Goal: Information Seeking & Learning: Understand process/instructions

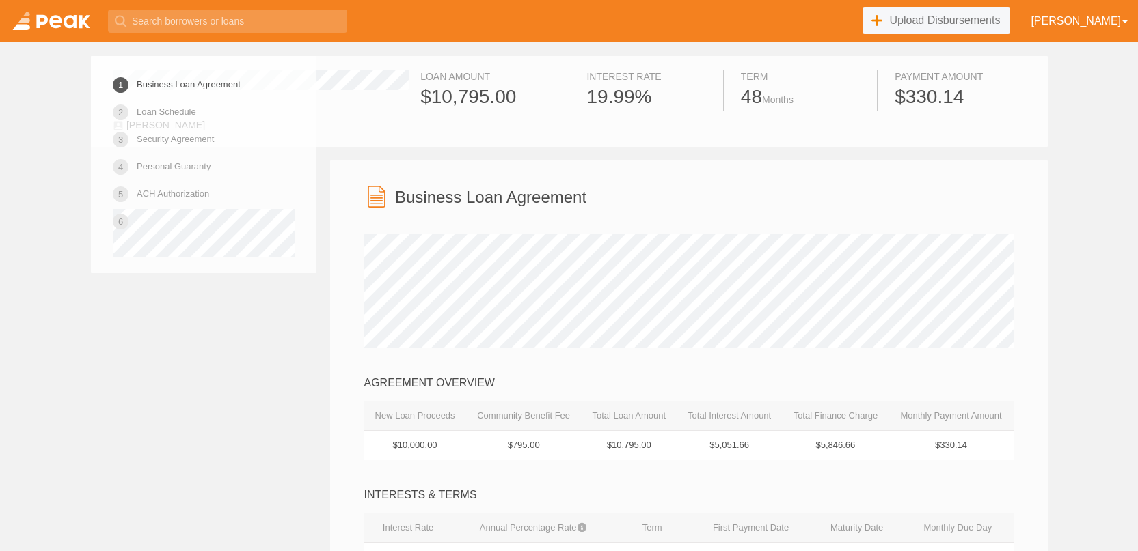
scroll to position [361, 0]
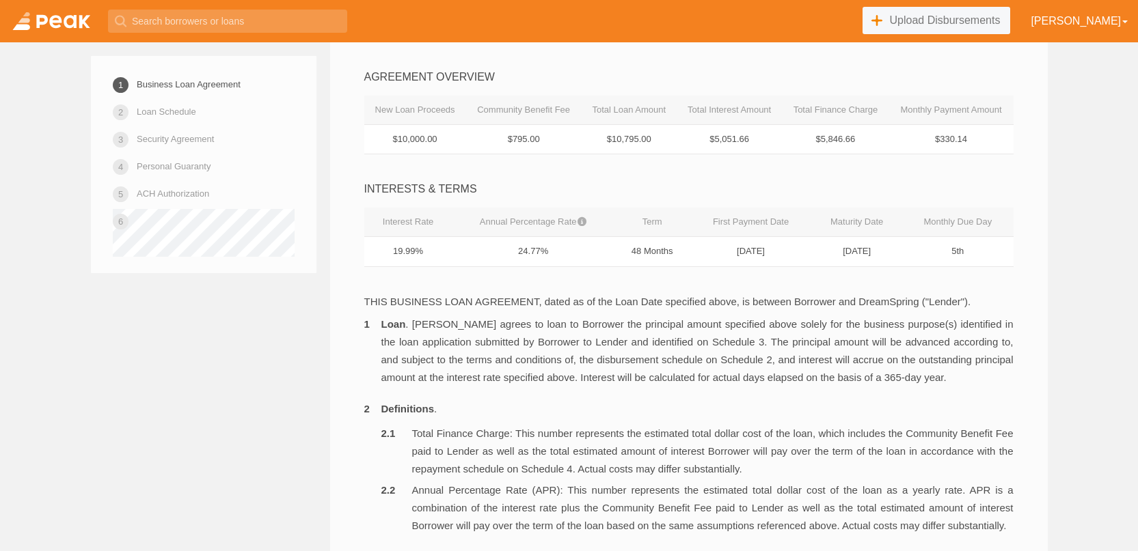
scroll to position [310, 0]
click at [745, 141] on td "$5,051.66" at bounding box center [729, 136] width 106 height 30
drag, startPoint x: 752, startPoint y: 137, endPoint x: 697, endPoint y: 135, distance: 54.7
click at [697, 135] on td "$5,051.66" at bounding box center [729, 136] width 106 height 30
click at [707, 136] on td "$5,051.66" at bounding box center [729, 136] width 106 height 30
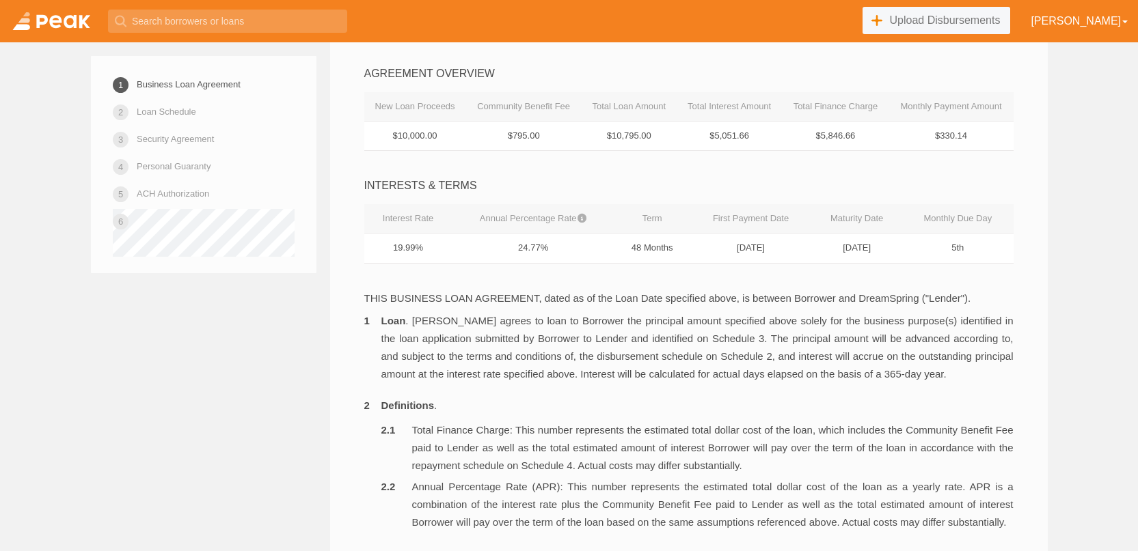
drag, startPoint x: 708, startPoint y: 136, endPoint x: 756, endPoint y: 140, distance: 48.7
click at [756, 140] on td "$5,051.66" at bounding box center [729, 136] width 106 height 30
drag, startPoint x: 815, startPoint y: 137, endPoint x: 870, endPoint y: 136, distance: 55.4
click at [870, 136] on td "$5,846.66" at bounding box center [835, 136] width 107 height 30
click at [909, 135] on td "$330.14" at bounding box center [950, 136] width 124 height 30
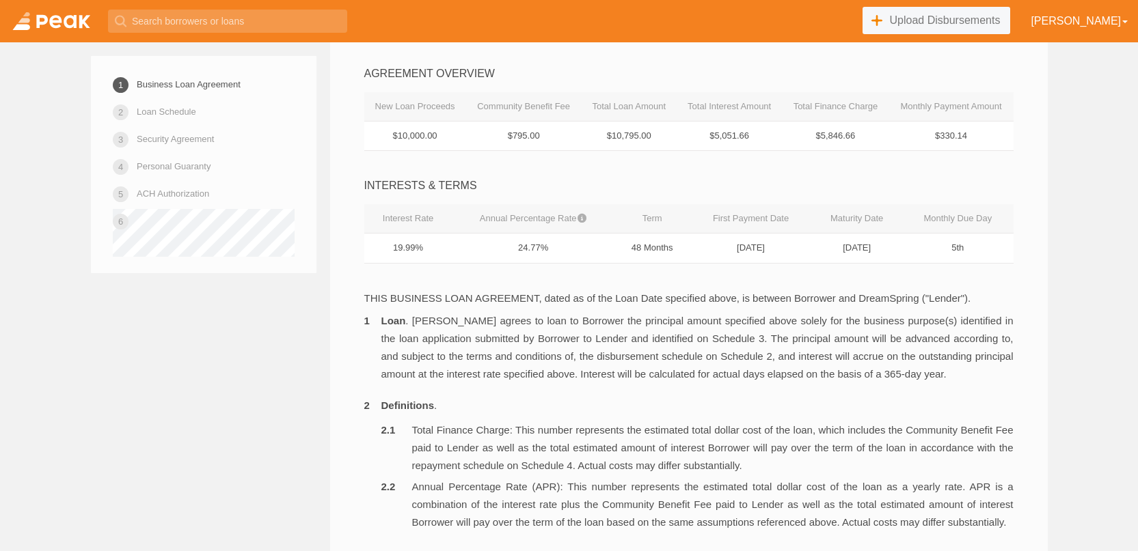
click at [975, 136] on td "$330.14" at bounding box center [950, 136] width 124 height 30
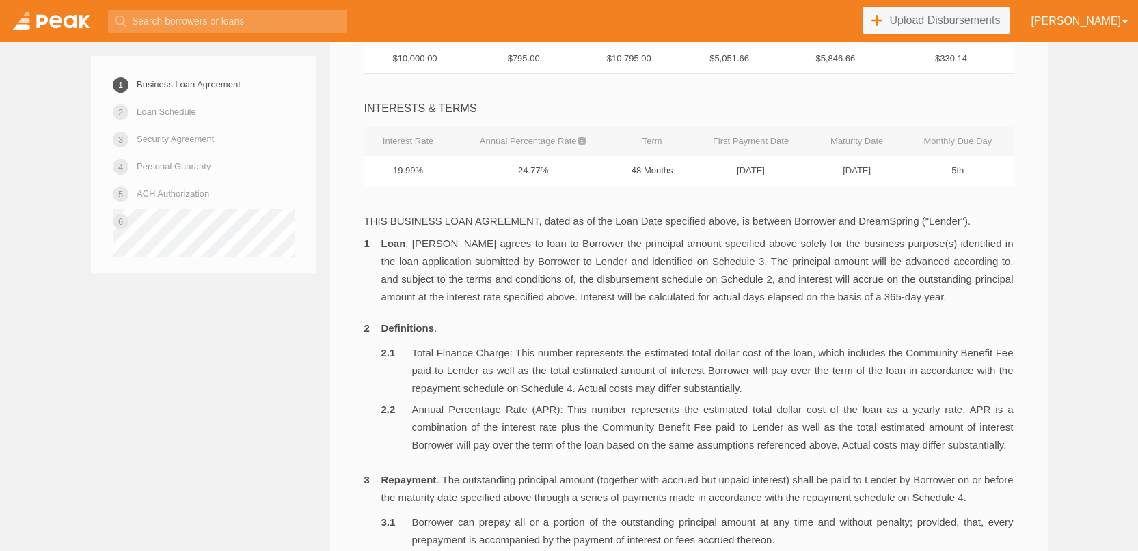
scroll to position [389, 0]
drag, startPoint x: 504, startPoint y: 167, endPoint x: 529, endPoint y: 167, distance: 24.6
click at [529, 167] on td "24.77%" at bounding box center [533, 169] width 162 height 30
click at [585, 172] on td "24.77%" at bounding box center [533, 169] width 162 height 30
drag, startPoint x: 623, startPoint y: 169, endPoint x: 659, endPoint y: 167, distance: 36.3
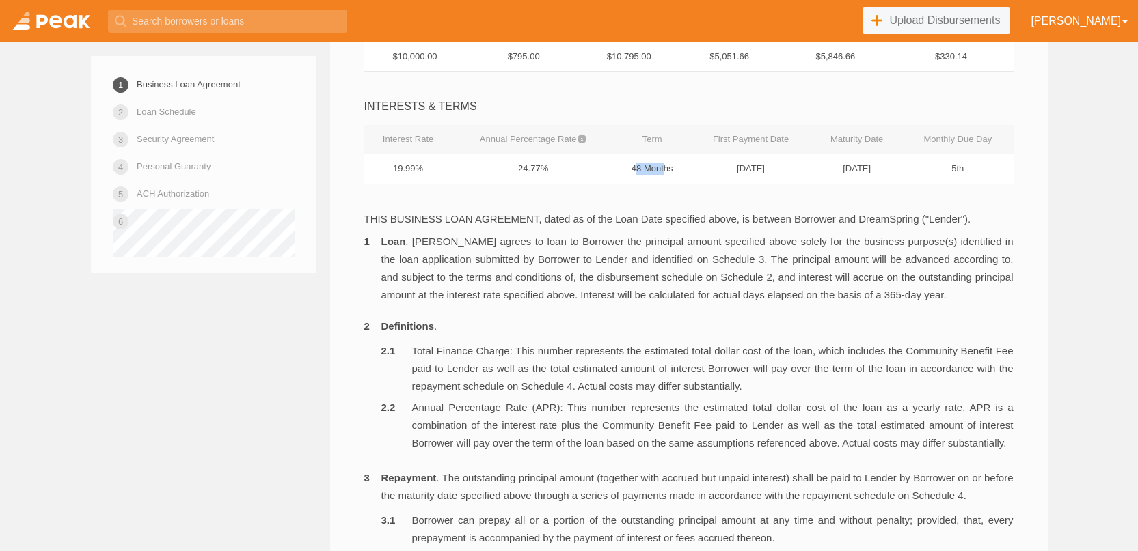
click at [659, 167] on td "48 Months" at bounding box center [652, 169] width 76 height 30
drag, startPoint x: 743, startPoint y: 142, endPoint x: 784, endPoint y: 143, distance: 41.0
click at [784, 143] on th "First Payment Date" at bounding box center [750, 139] width 121 height 29
drag, startPoint x: 715, startPoint y: 169, endPoint x: 767, endPoint y: 169, distance: 51.2
click at [765, 169] on td "[DATE]" at bounding box center [750, 169] width 121 height 30
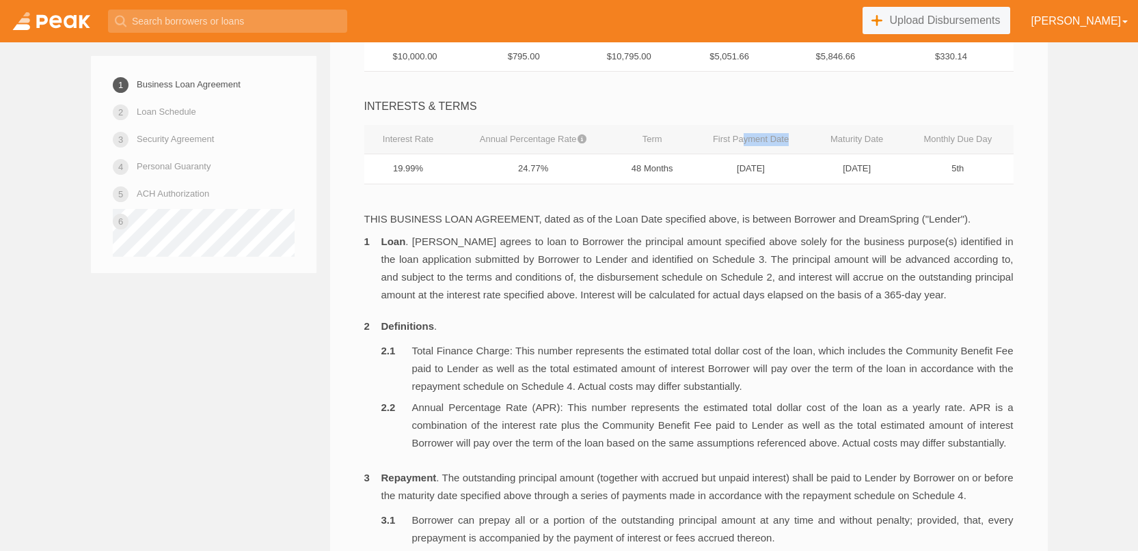
drag, startPoint x: 778, startPoint y: 167, endPoint x: 728, endPoint y: 140, distance: 57.5
click at [728, 140] on table "Interest Rate Annual Percentage Rate Term First Payment Date Maturity Date Mont…" at bounding box center [688, 154] width 649 height 59
click at [833, 172] on td "[DATE]" at bounding box center [856, 169] width 91 height 30
drag, startPoint x: 833, startPoint y: 170, endPoint x: 884, endPoint y: 169, distance: 51.3
click at [884, 169] on td "[DATE]" at bounding box center [856, 169] width 91 height 30
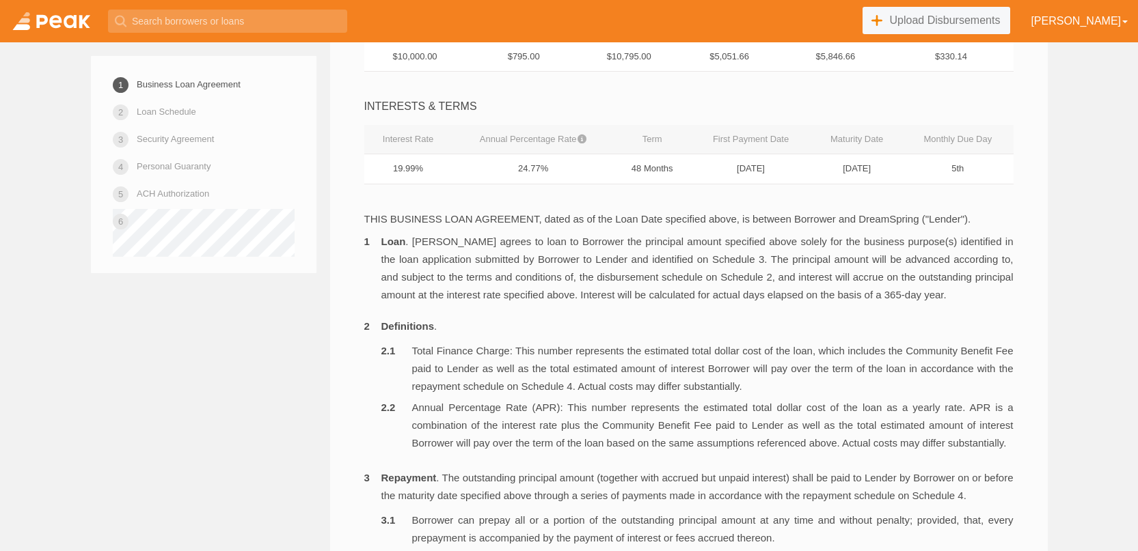
click at [882, 170] on td "[DATE]" at bounding box center [856, 169] width 91 height 30
click at [882, 169] on td "[DATE]" at bounding box center [856, 169] width 91 height 30
click at [891, 172] on td "[DATE]" at bounding box center [856, 169] width 91 height 30
drag, startPoint x: 889, startPoint y: 172, endPoint x: 827, endPoint y: 173, distance: 61.5
click at [827, 173] on td "[DATE]" at bounding box center [856, 169] width 91 height 30
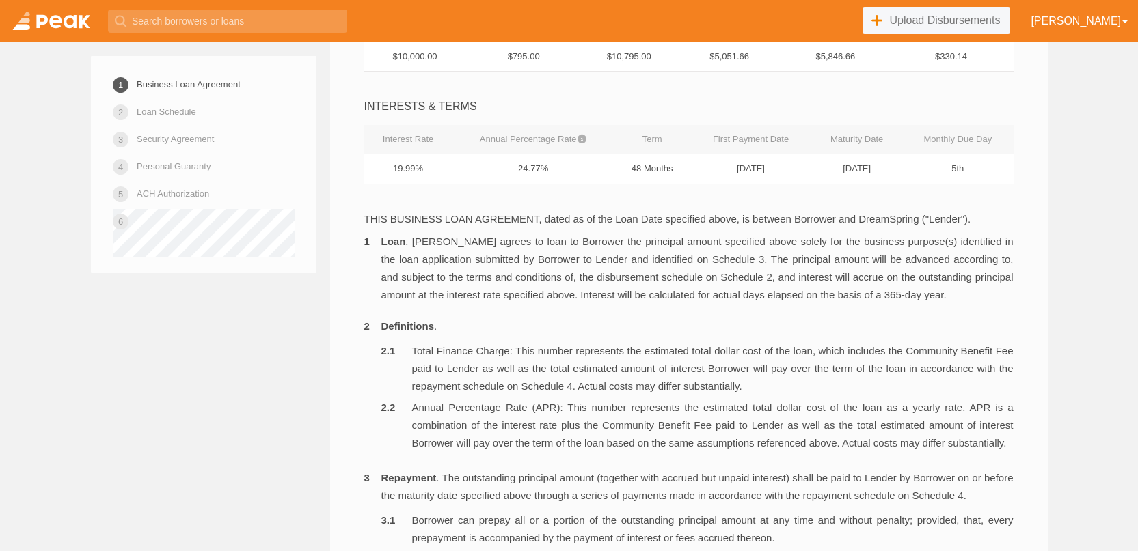
click at [897, 174] on td "[DATE]" at bounding box center [856, 169] width 91 height 30
drag, startPoint x: 930, startPoint y: 147, endPoint x: 966, endPoint y: 176, distance: 46.6
click at [966, 176] on table "Interest Rate Annual Percentage Rate Term First Payment Date Maturity Date Mont…" at bounding box center [688, 154] width 649 height 59
click at [968, 174] on td "5th" at bounding box center [957, 169] width 111 height 30
click at [967, 170] on td "5th" at bounding box center [957, 169] width 111 height 30
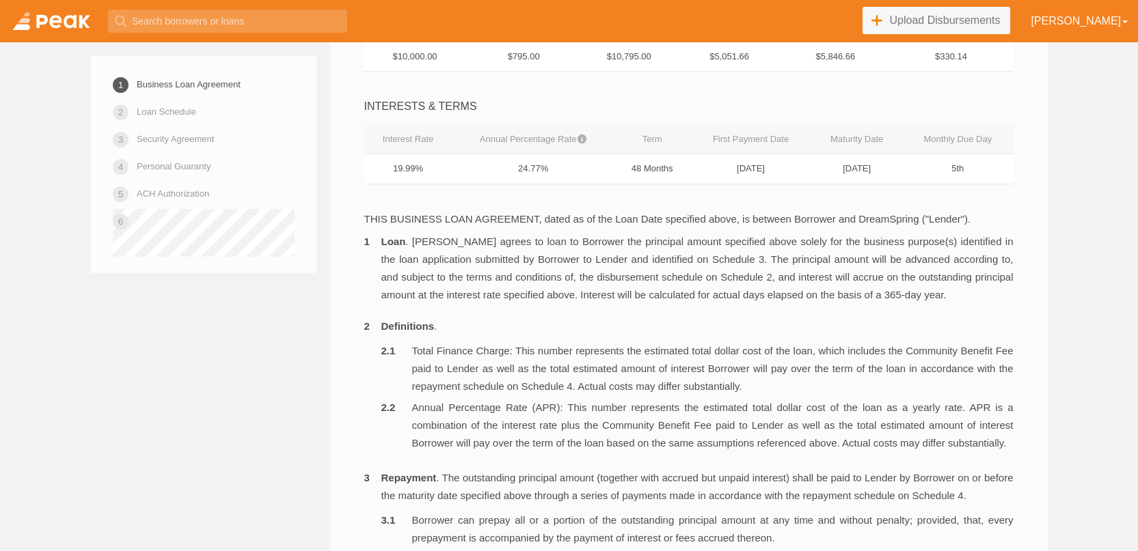
drag, startPoint x: 963, startPoint y: 170, endPoint x: 944, endPoint y: 164, distance: 20.1
click at [944, 164] on td "5th" at bounding box center [957, 169] width 111 height 30
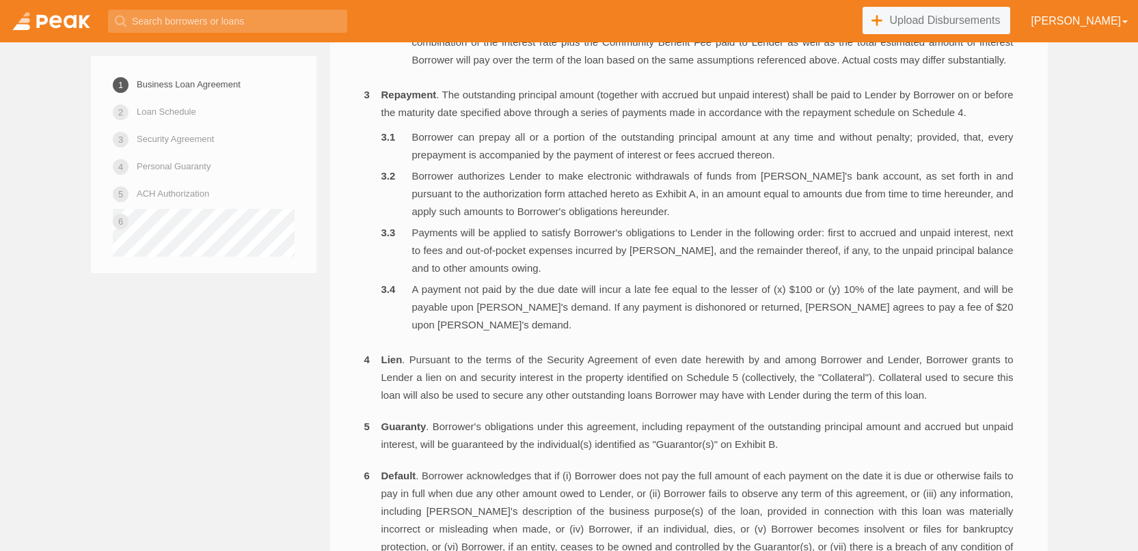
scroll to position [773, 0]
click at [182, 142] on link "Security Agreement" at bounding box center [175, 139] width 77 height 24
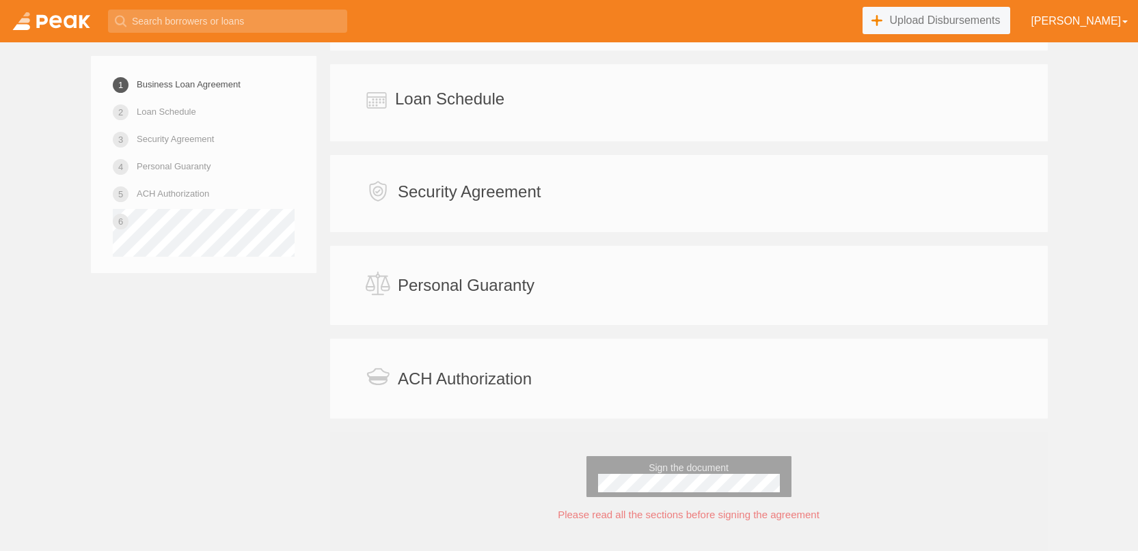
scroll to position [2744, 0]
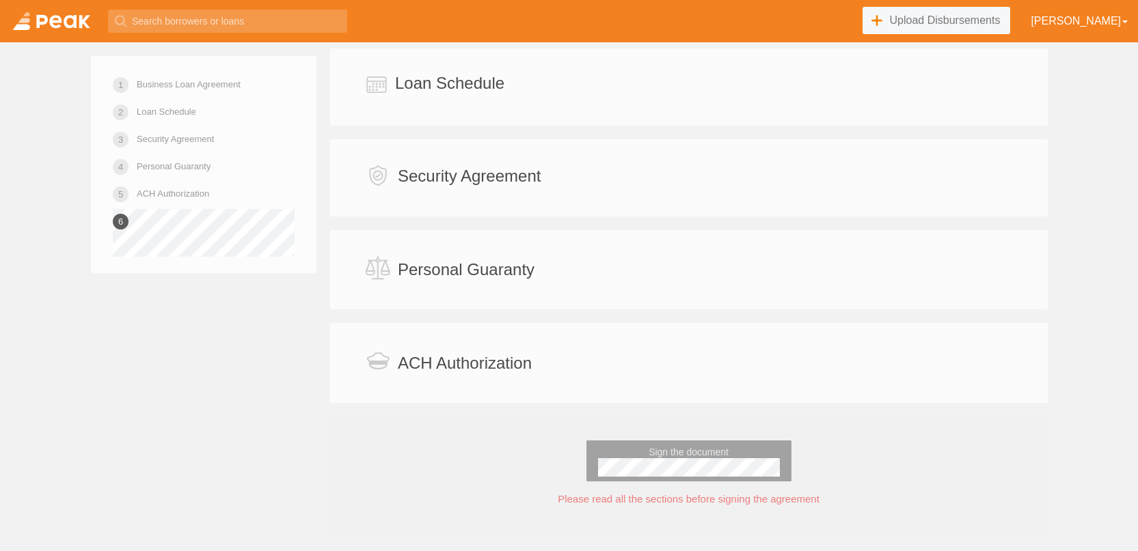
click at [409, 172] on h3 "Security Agreement" at bounding box center [469, 176] width 143 height 18
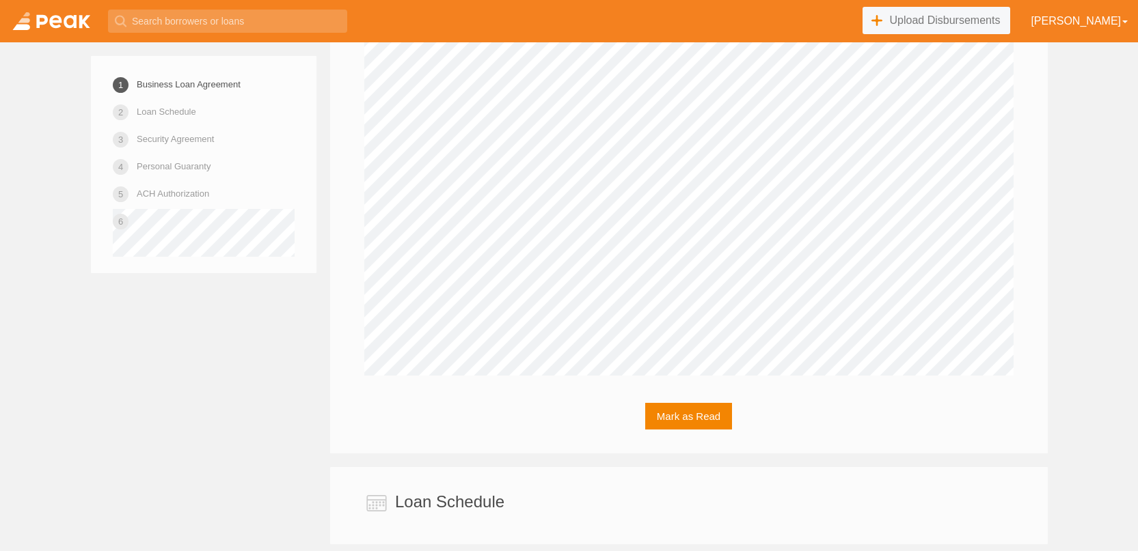
scroll to position [2280, 0]
click at [51, 22] on link at bounding box center [51, 21] width 102 height 42
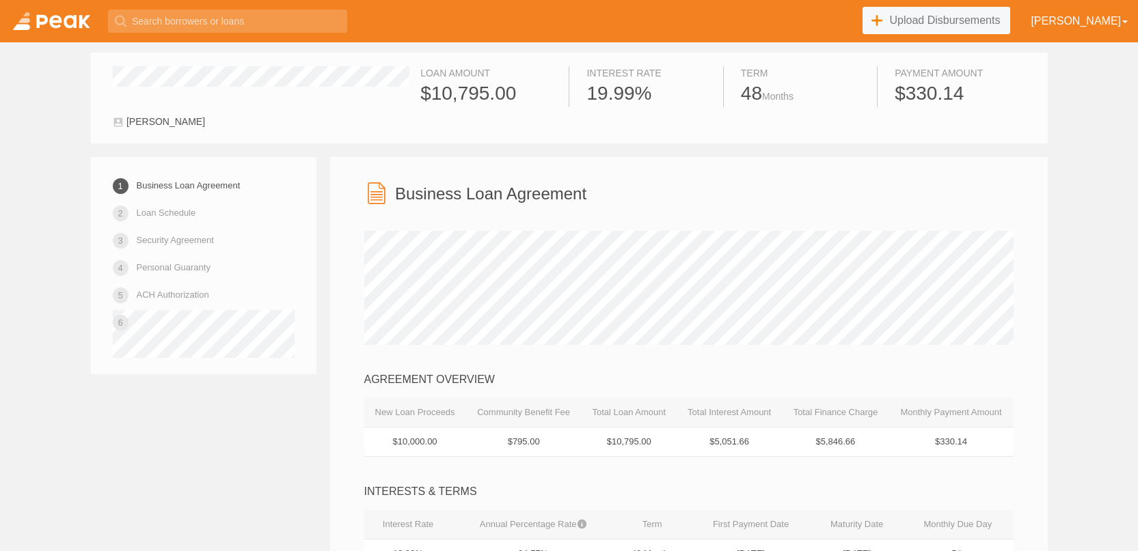
scroll to position [5, 0]
click at [50, 31] on link at bounding box center [51, 21] width 102 height 42
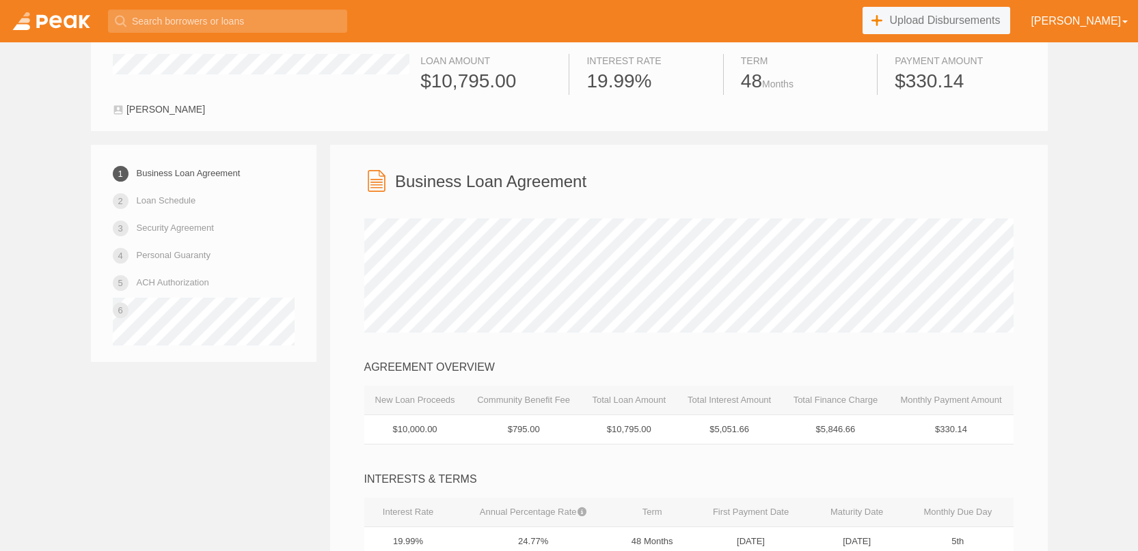
scroll to position [25, 0]
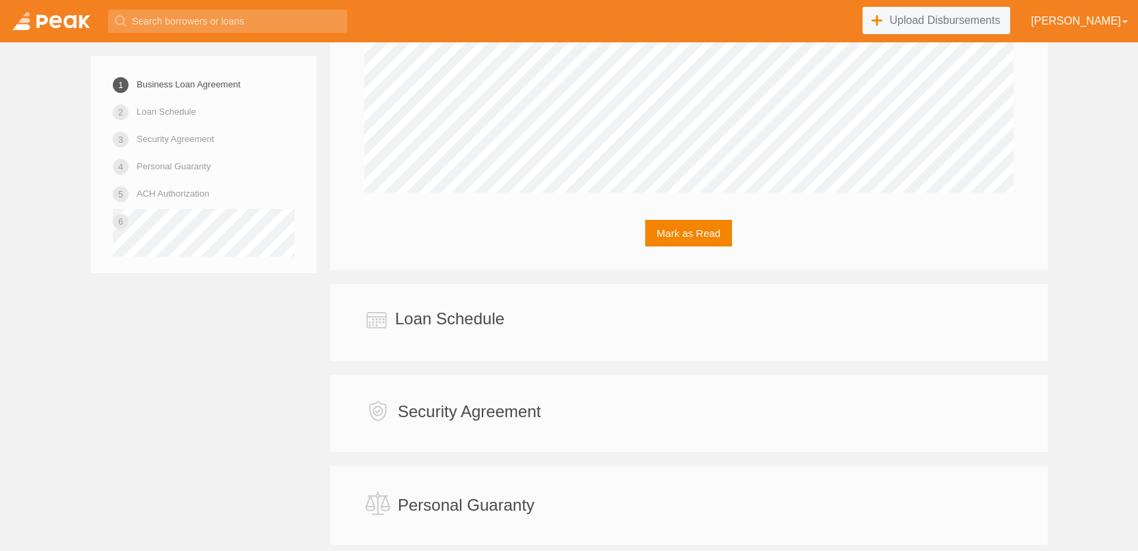
scroll to position [2457, 0]
click at [81, 25] on link at bounding box center [51, 21] width 102 height 42
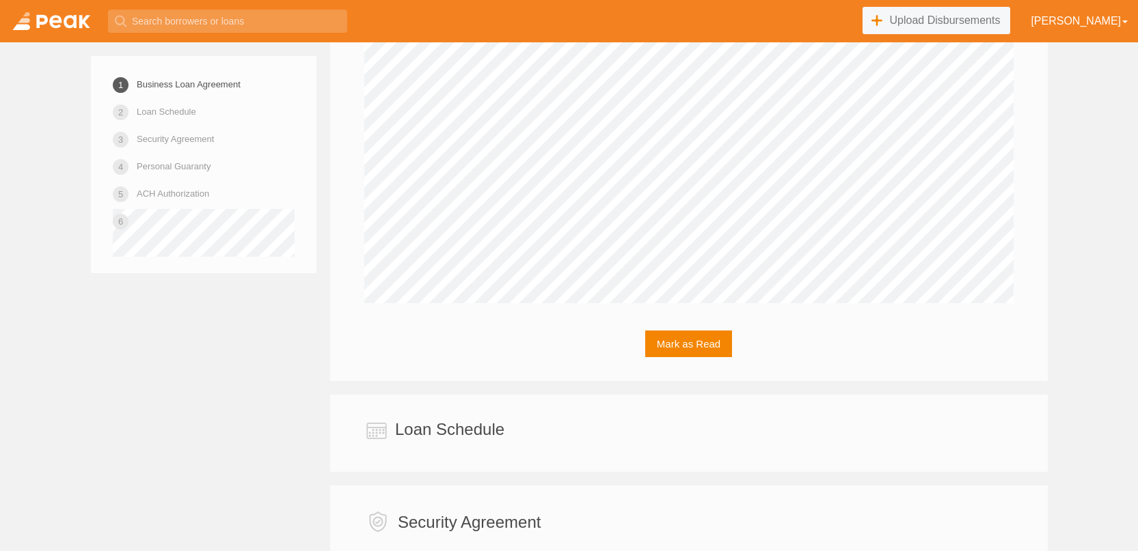
scroll to position [2342, 0]
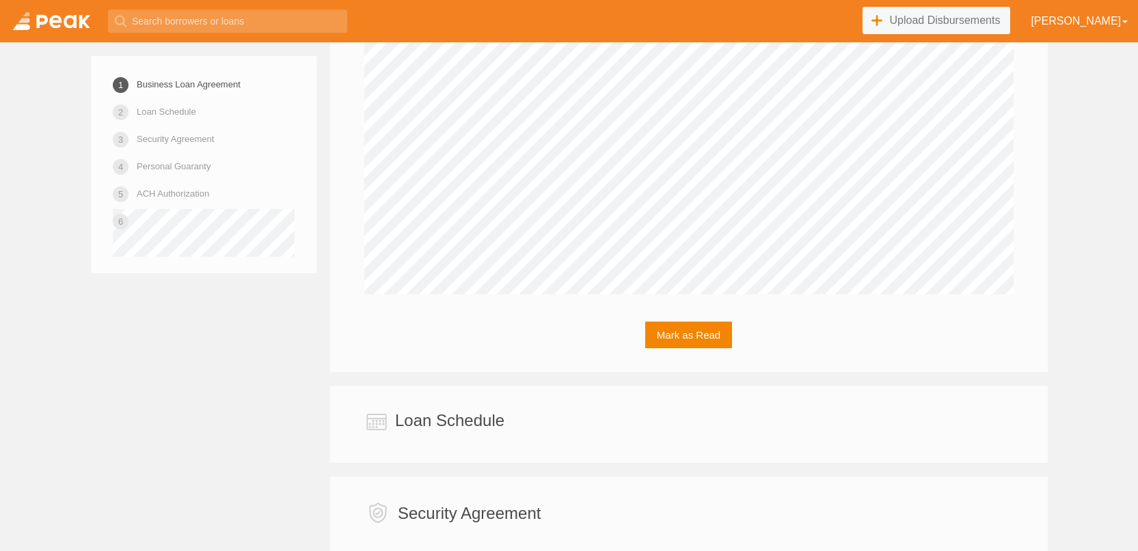
click at [52, 27] on link at bounding box center [51, 21] width 102 height 42
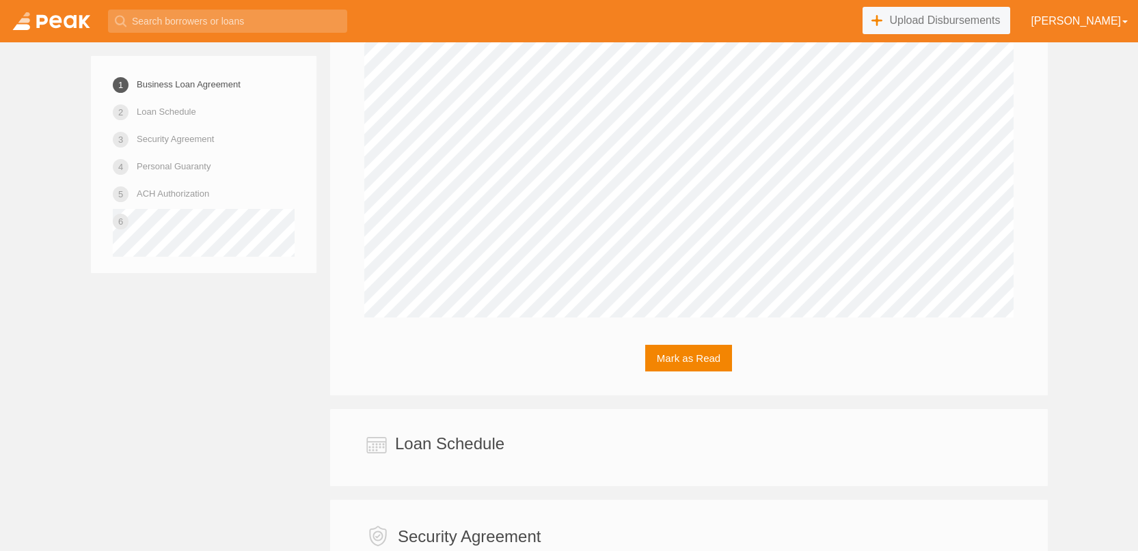
scroll to position [2336, 0]
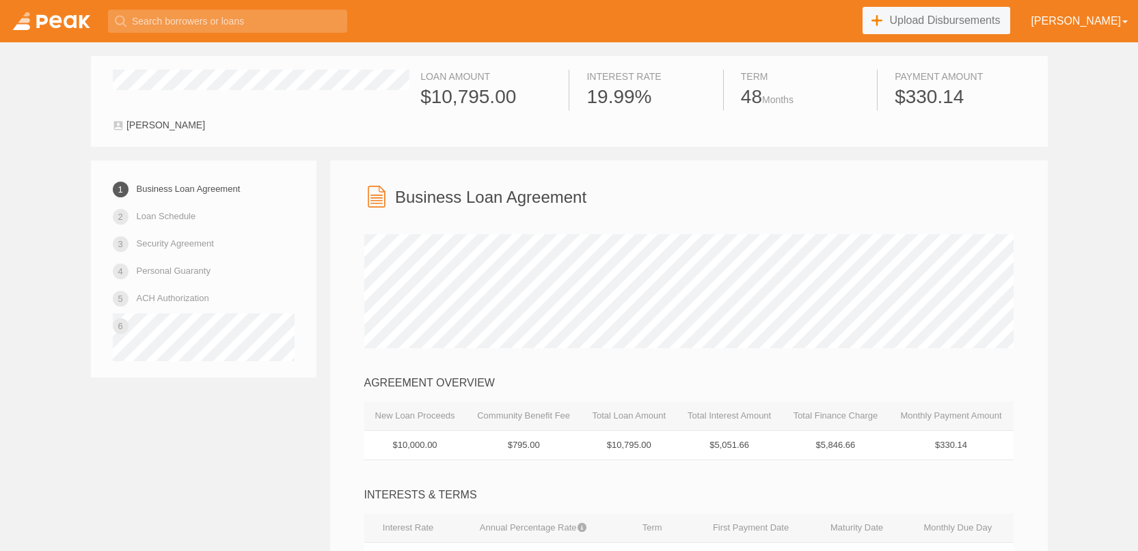
click at [57, 20] on link at bounding box center [51, 21] width 102 height 42
click at [63, 23] on link at bounding box center [51, 21] width 102 height 42
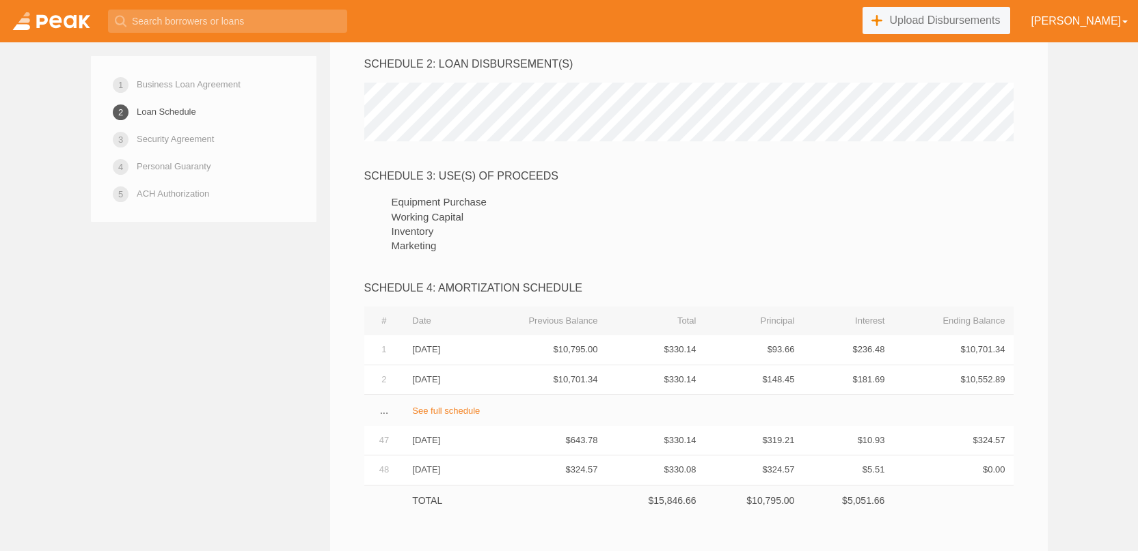
scroll to position [2985, 0]
drag, startPoint x: 450, startPoint y: 224, endPoint x: 549, endPoint y: 233, distance: 99.5
click at [549, 182] on div "SCHEDULE 3: USE(S) OF PROCEEDS" at bounding box center [688, 174] width 649 height 16
drag, startPoint x: 398, startPoint y: 249, endPoint x: 517, endPoint y: 252, distance: 119.6
click at [517, 206] on li "Equipment Purchase" at bounding box center [703, 199] width 622 height 14
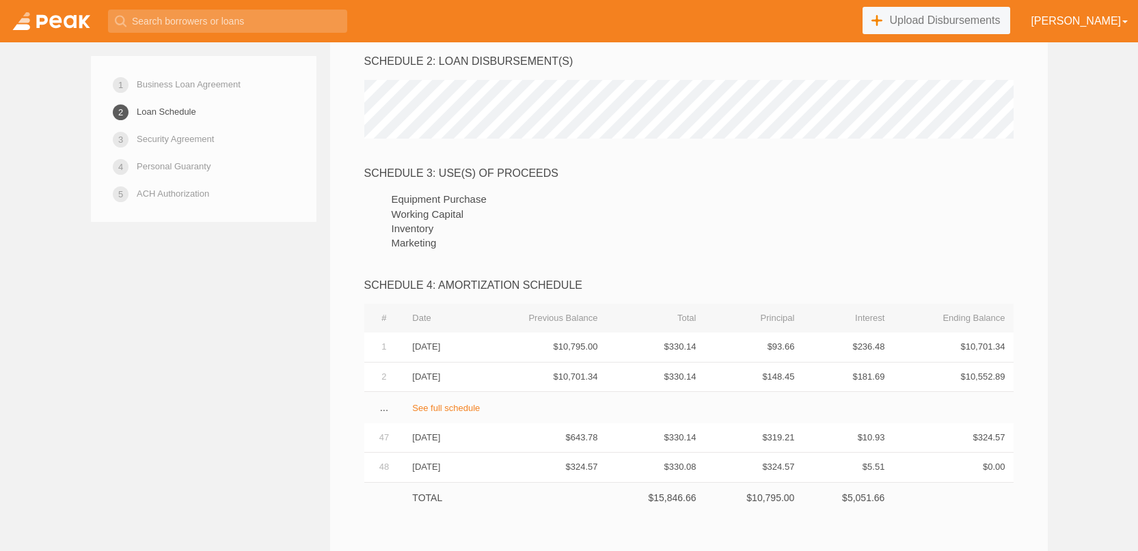
click at [459, 221] on li "Working Capital" at bounding box center [703, 214] width 622 height 14
drag, startPoint x: 403, startPoint y: 284, endPoint x: 427, endPoint y: 284, distance: 23.9
click at [427, 236] on li "Inventory" at bounding box center [703, 228] width 622 height 14
drag, startPoint x: 422, startPoint y: 293, endPoint x: 433, endPoint y: 293, distance: 10.9
click at [428, 250] on li "Marketing" at bounding box center [703, 243] width 622 height 14
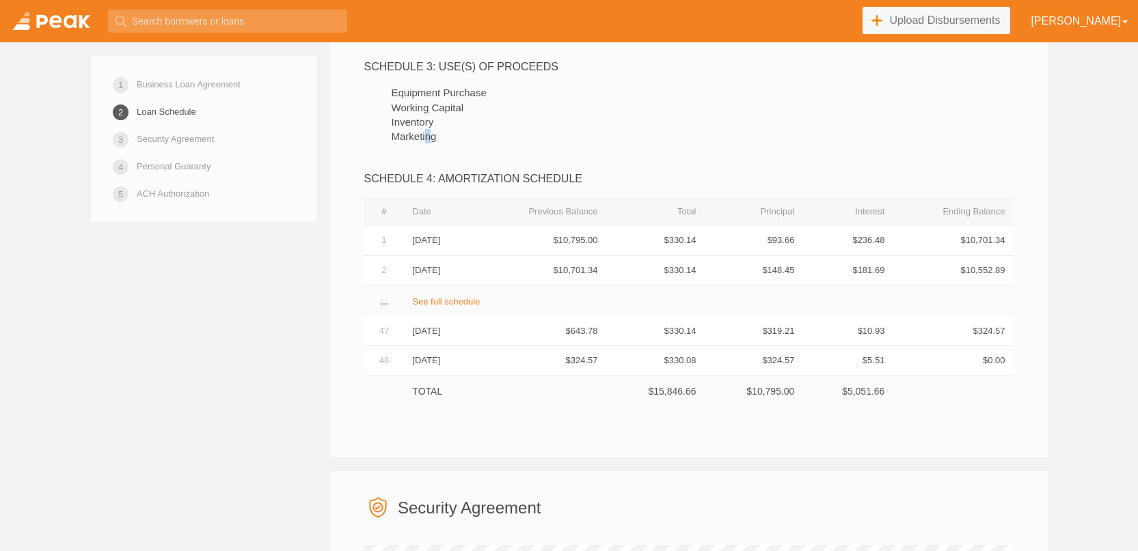
scroll to position [3100, 0]
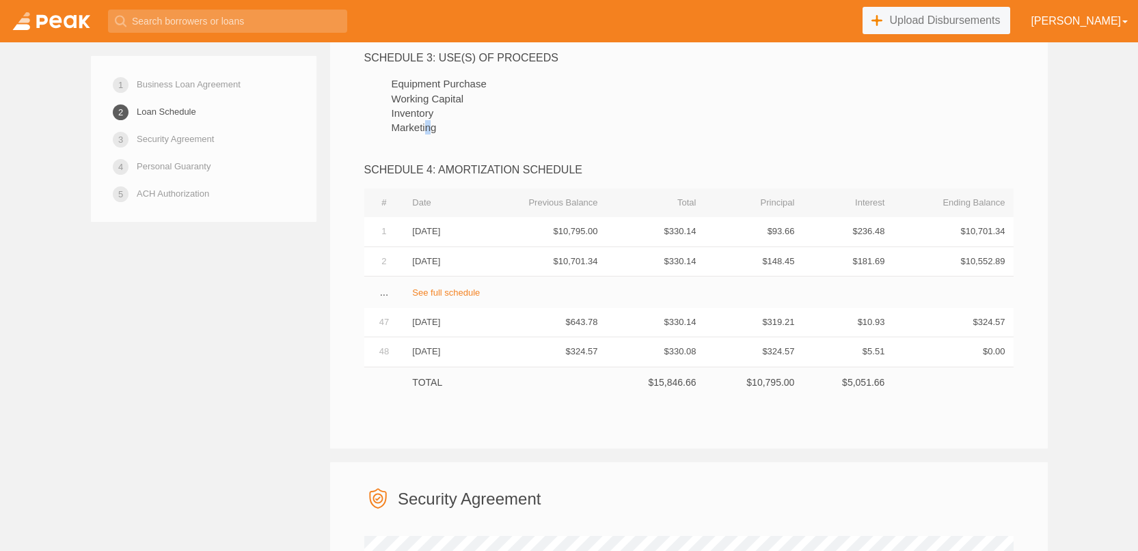
drag, startPoint x: 471, startPoint y: 286, endPoint x: 406, endPoint y: 282, distance: 65.0
click at [406, 247] on td "[DATE]" at bounding box center [439, 231] width 71 height 29
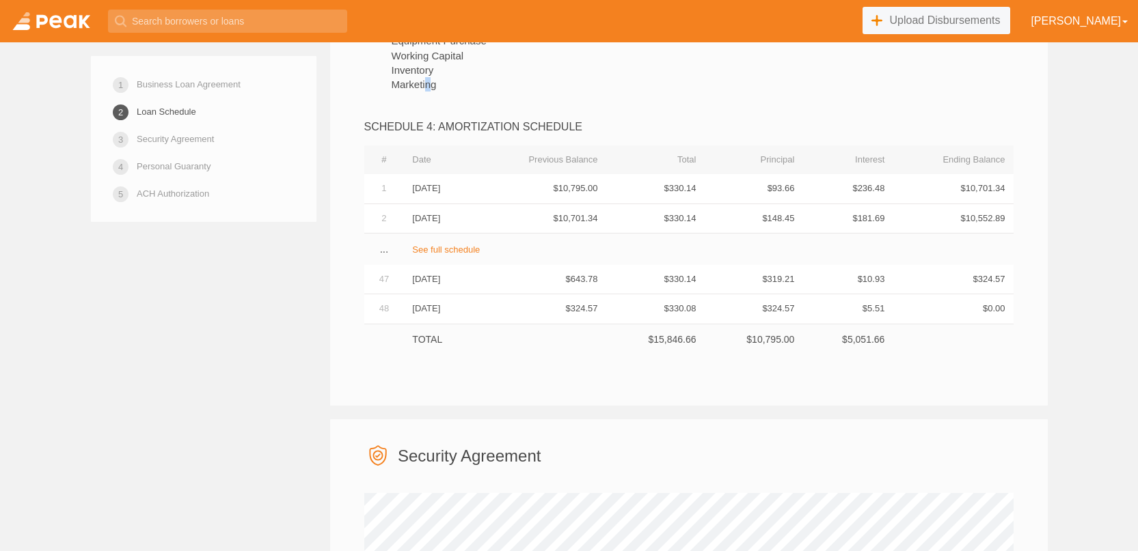
scroll to position [3151, 0]
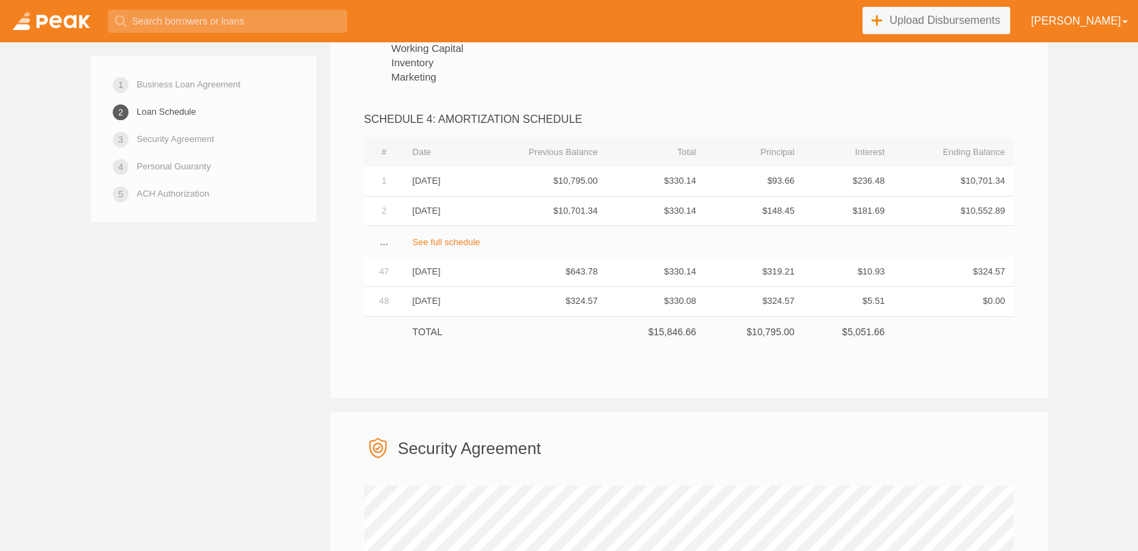
drag, startPoint x: 687, startPoint y: 232, endPoint x: 709, endPoint y: 232, distance: 21.2
click at [687, 196] on td "$330.14" at bounding box center [655, 181] width 98 height 29
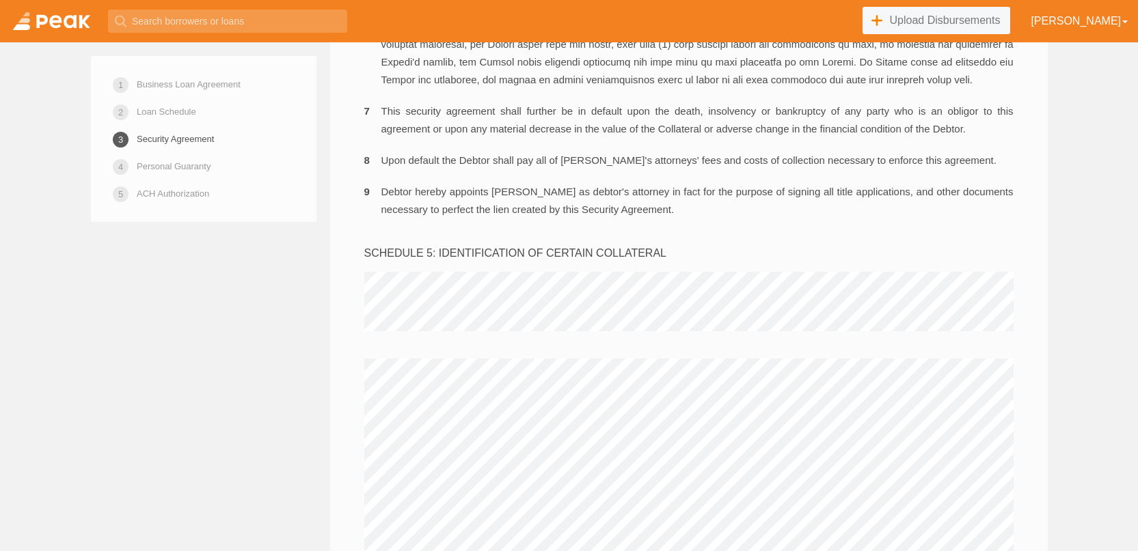
scroll to position [4401, 0]
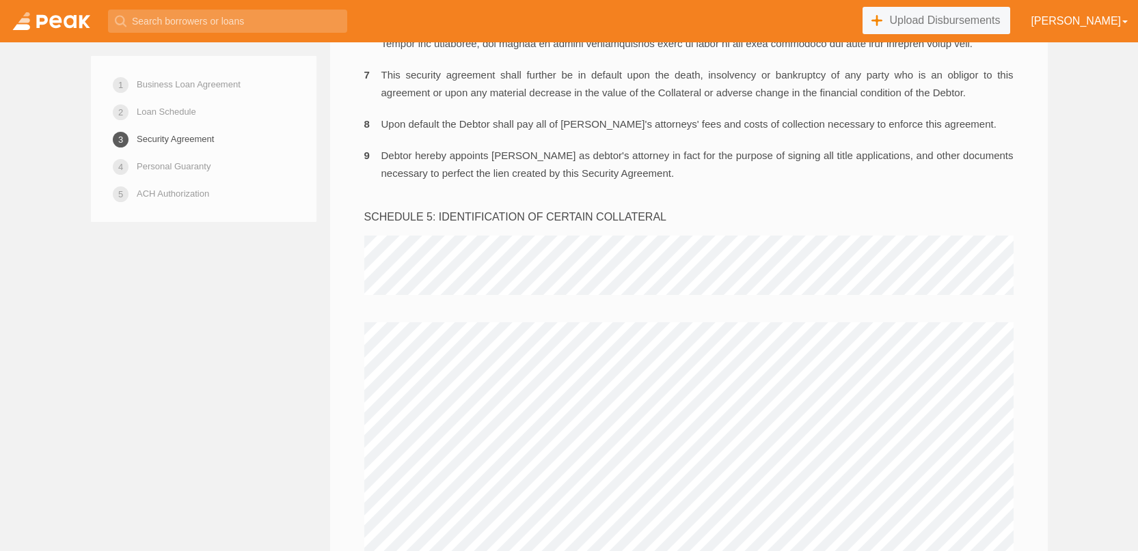
drag, startPoint x: 176, startPoint y: 169, endPoint x: 239, endPoint y: 178, distance: 63.5
click at [176, 169] on link "Personal Guaranty" at bounding box center [174, 166] width 74 height 24
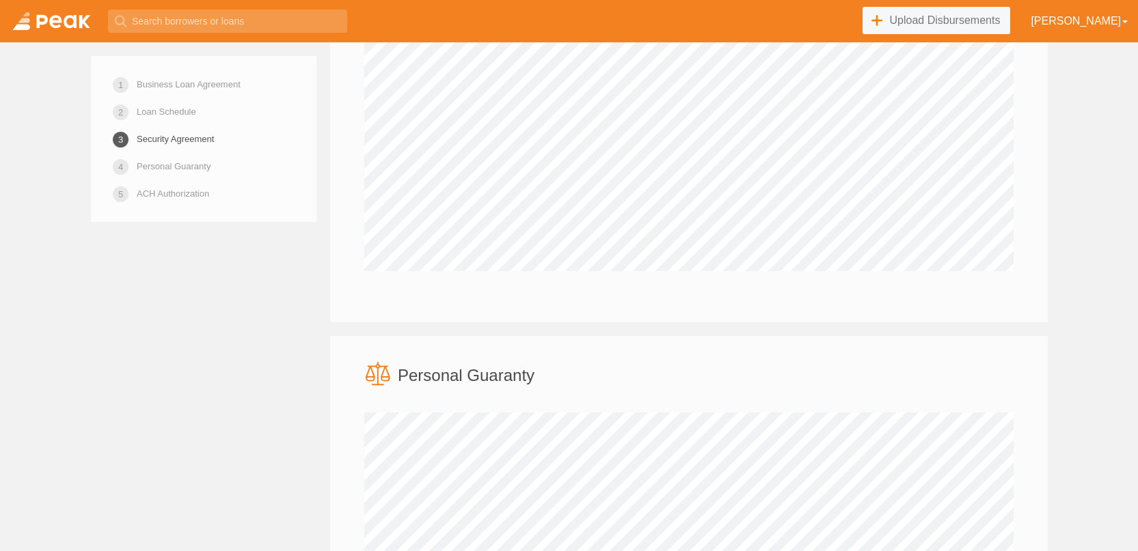
scroll to position [4798, 0]
click at [59, 24] on link at bounding box center [51, 21] width 102 height 42
